Goal: Check status: Check status

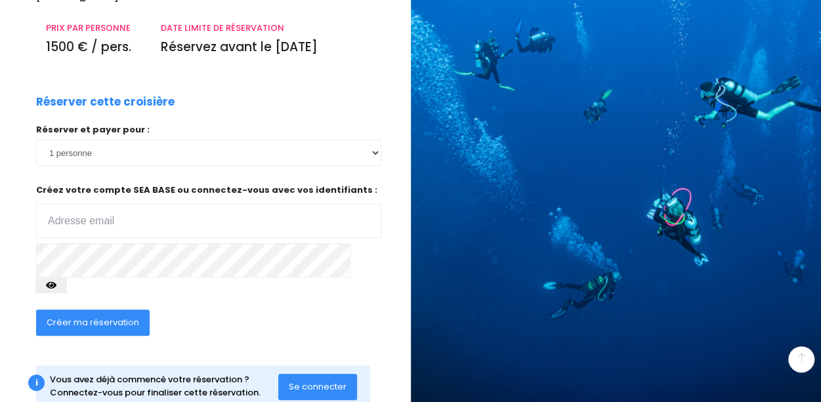
scroll to position [221, 0]
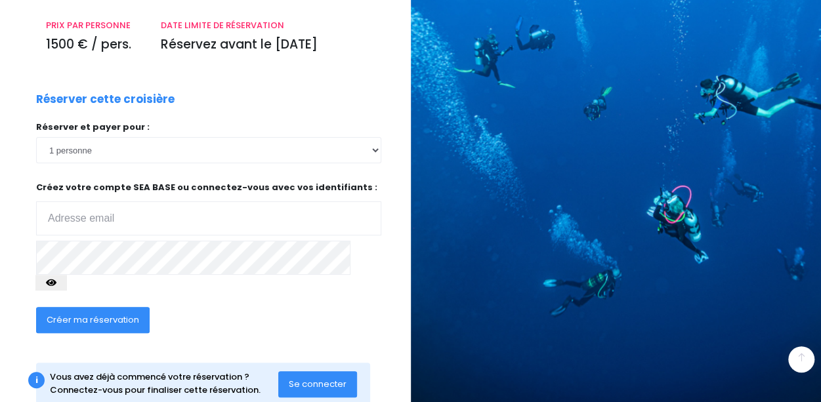
type input "rojusami@gmail.com"
click at [318, 378] on span "Se connecter" at bounding box center [318, 384] width 58 height 12
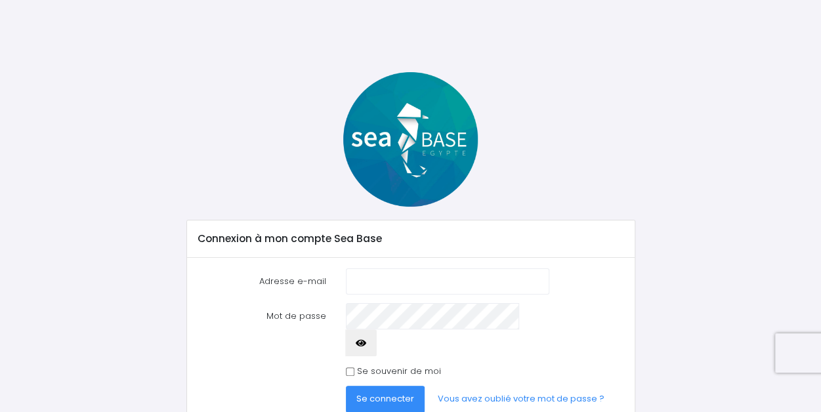
type input "rojusami@gmail.com"
click at [360, 393] on span "Se connecter" at bounding box center [385, 399] width 58 height 12
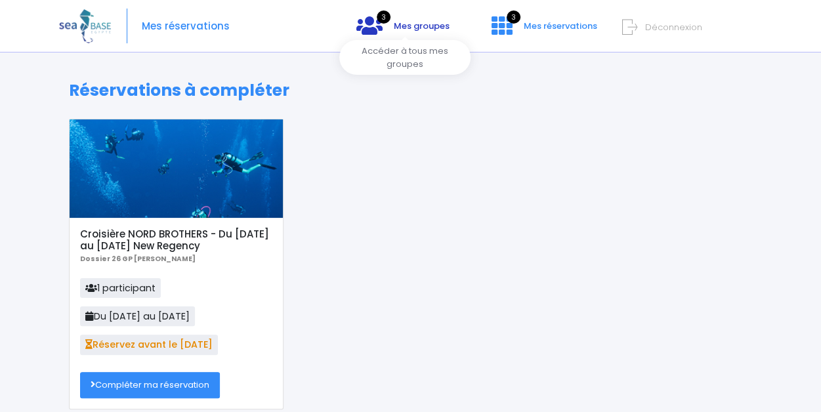
click at [391, 24] on link "3 Mes groupes" at bounding box center [403, 30] width 114 height 12
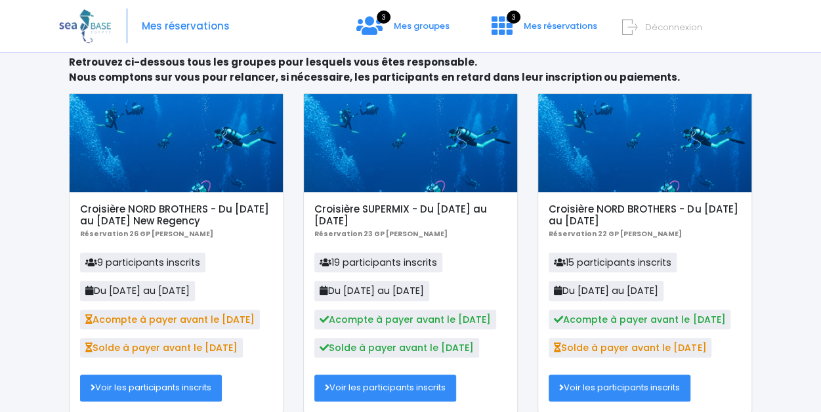
scroll to position [119, 0]
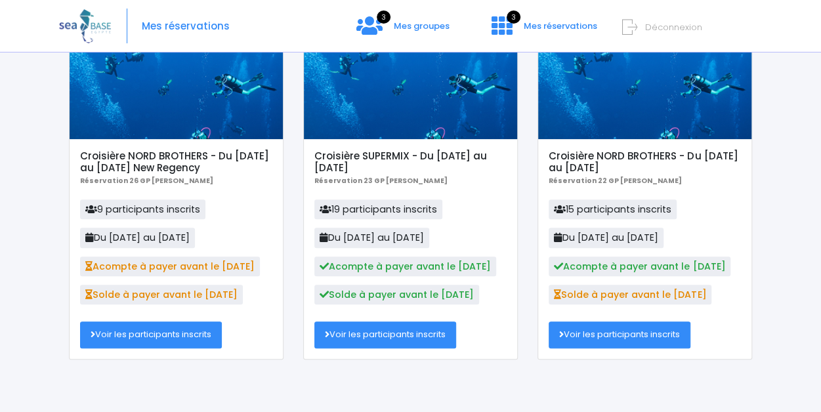
click at [122, 333] on link "Voir les participants inscrits" at bounding box center [151, 335] width 142 height 26
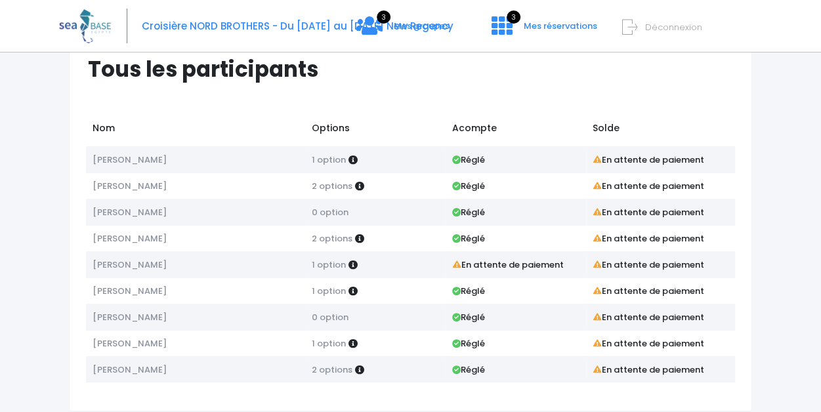
scroll to position [66, 0]
